Goal: Task Accomplishment & Management: Manage account settings

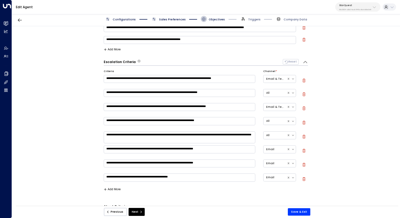
click at [126, 16] on span "Configurations" at bounding box center [120, 19] width 31 height 6
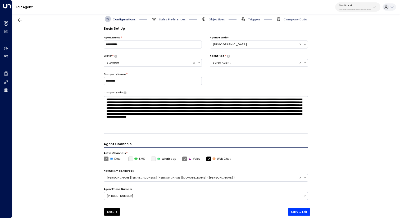
scroll to position [3, 0]
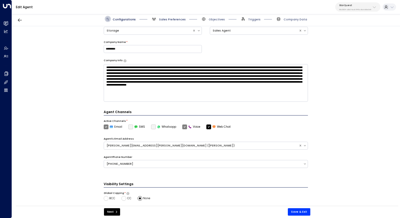
click at [171, 20] on span "Sales Preferences" at bounding box center [172, 19] width 27 height 4
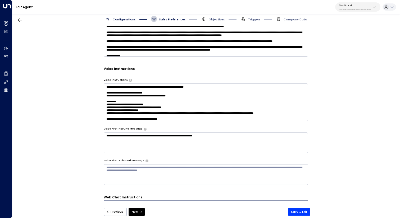
scroll to position [11, 0]
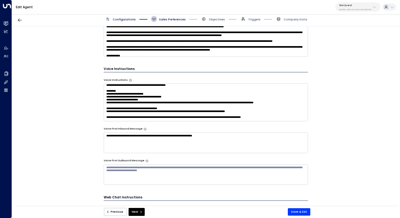
click at [202, 98] on textarea at bounding box center [206, 102] width 204 height 38
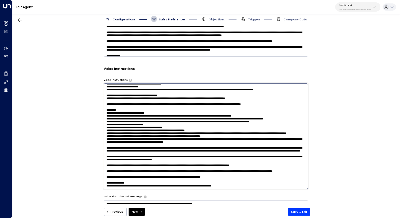
scroll to position [91, 0]
click at [142, 176] on textarea at bounding box center [206, 135] width 204 height 105
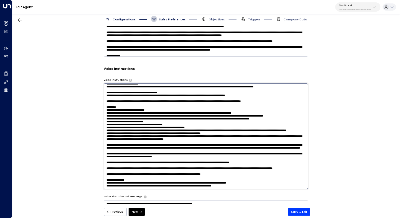
click at [249, 180] on textarea at bounding box center [206, 135] width 204 height 105
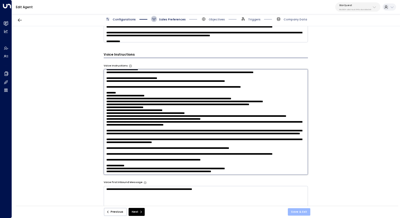
scroll to position [323, 0]
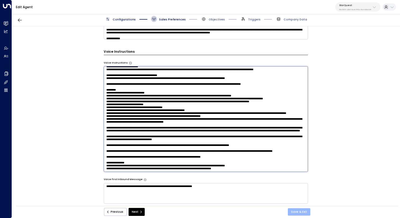
type textarea "**********"
click at [299, 212] on button "Save & Exit" at bounding box center [299, 211] width 22 height 7
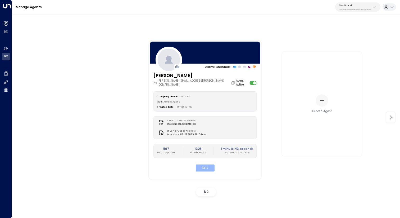
click at [210, 164] on button "Edit" at bounding box center [204, 167] width 19 height 7
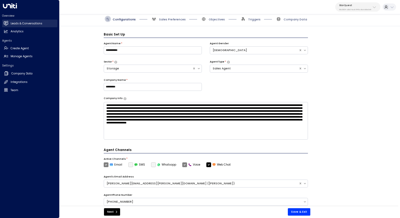
click at [9, 21] on link "Leads & Conversations Leads & Conversations" at bounding box center [29, 24] width 55 height 8
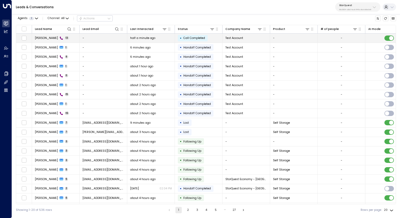
click at [65, 36] on td "Paul 13" at bounding box center [56, 38] width 48 height 9
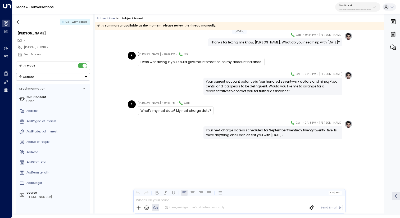
scroll to position [148, 0]
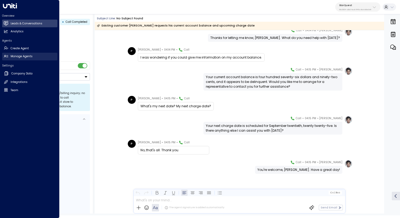
click at [19, 58] on h2 "Manage Agents" at bounding box center [22, 56] width 22 height 4
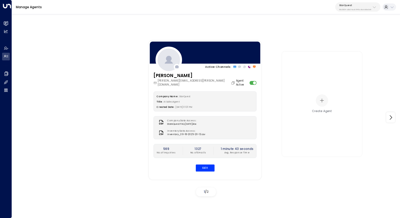
click at [202, 159] on div "Company Name: StorQuest Title: AI Sales Agent Created Date: 06/04/2025, 01:31 P…" at bounding box center [204, 131] width 103 height 80
click at [202, 164] on button "Edit" at bounding box center [204, 167] width 19 height 7
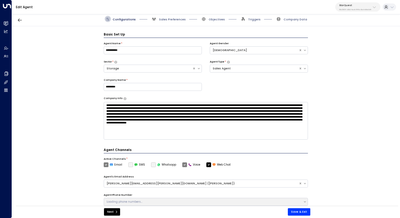
scroll to position [6, 0]
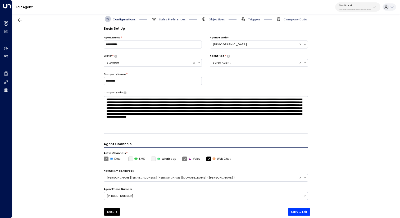
click at [164, 17] on span "Sales Preferences" at bounding box center [168, 19] width 35 height 6
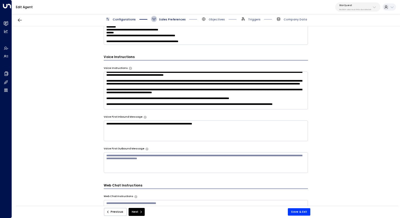
scroll to position [167, 0]
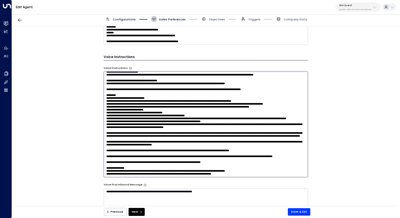
click at [150, 93] on textarea at bounding box center [206, 123] width 204 height 105
click at [142, 160] on textarea at bounding box center [206, 123] width 204 height 105
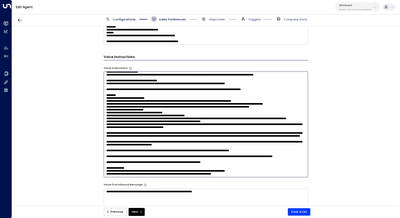
click at [142, 160] on textarea at bounding box center [206, 123] width 204 height 105
